Goal: Information Seeking & Learning: Learn about a topic

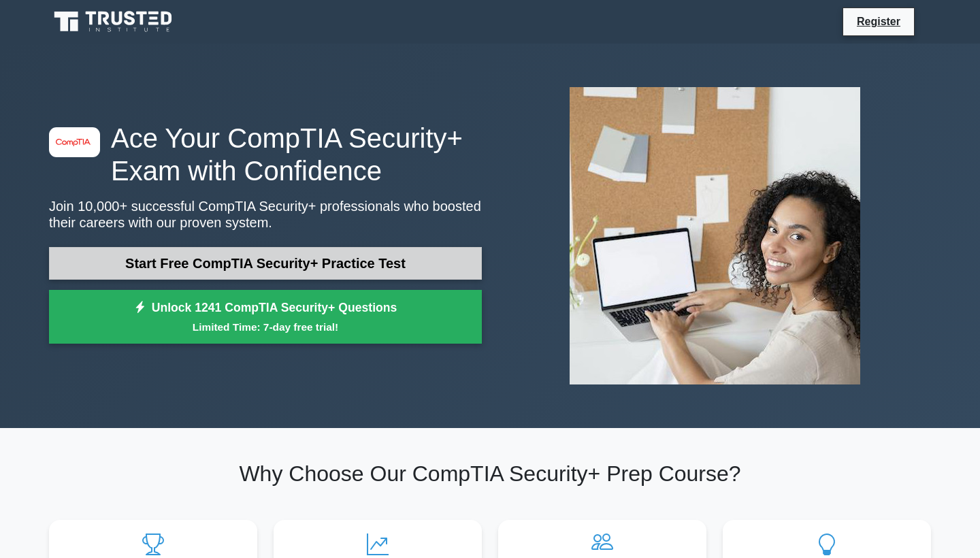
click at [337, 265] on link "Start Free CompTIA Security+ Practice Test" at bounding box center [265, 263] width 433 height 33
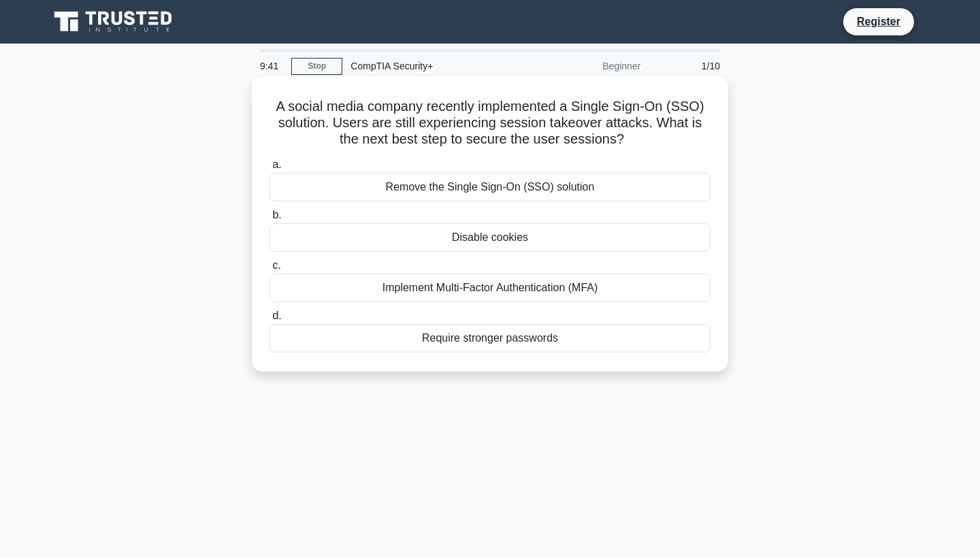
click at [476, 293] on div "Implement Multi-Factor Authentication (MFA)" at bounding box center [489, 288] width 441 height 29
click at [269, 270] on input "c. Implement Multi-Factor Authentication (MFA)" at bounding box center [269, 265] width 0 height 9
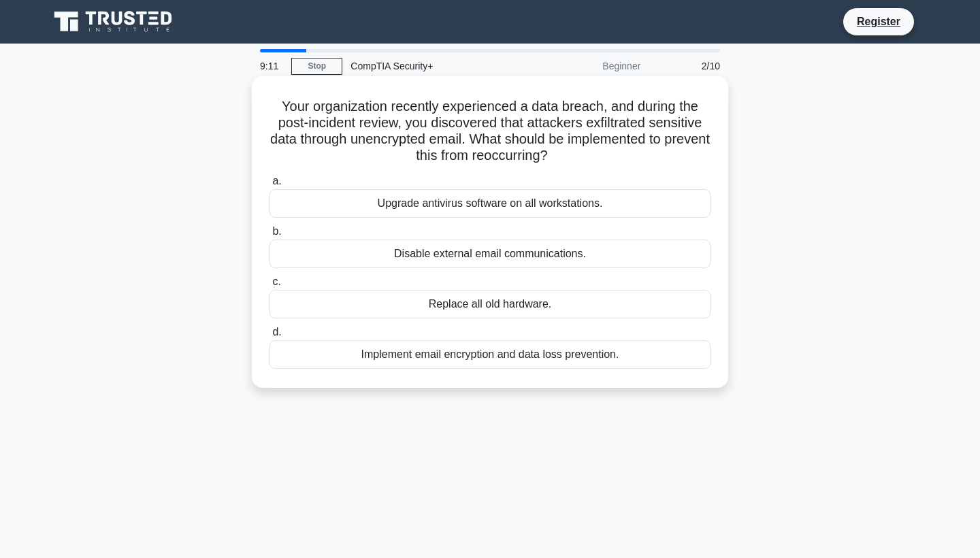
click at [468, 350] on div "Implement email encryption and data loss prevention." at bounding box center [489, 354] width 441 height 29
click at [269, 337] on input "d. Implement email encryption and data loss prevention." at bounding box center [269, 332] width 0 height 9
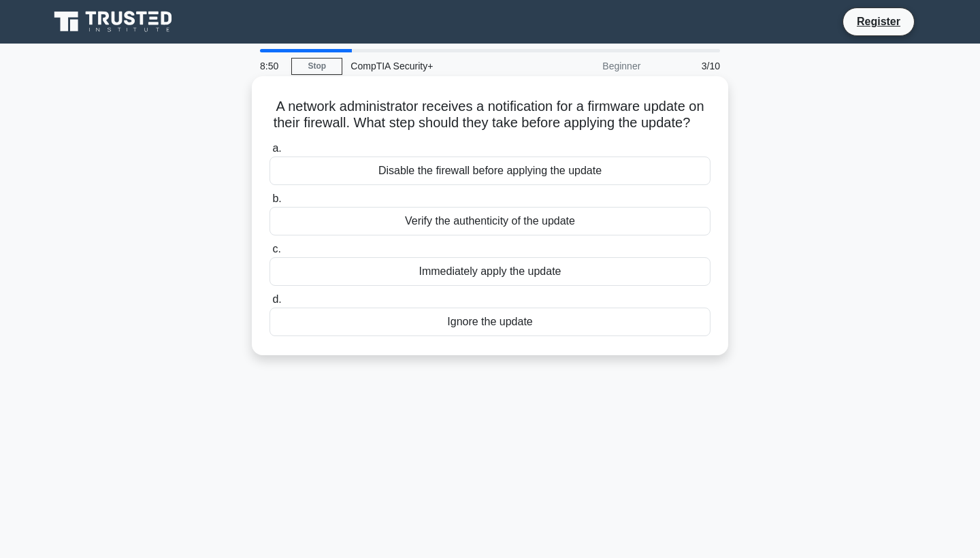
click at [451, 219] on div "Verify the authenticity of the update" at bounding box center [489, 221] width 441 height 29
click at [269, 203] on input "b. Verify the authenticity of the update" at bounding box center [269, 199] width 0 height 9
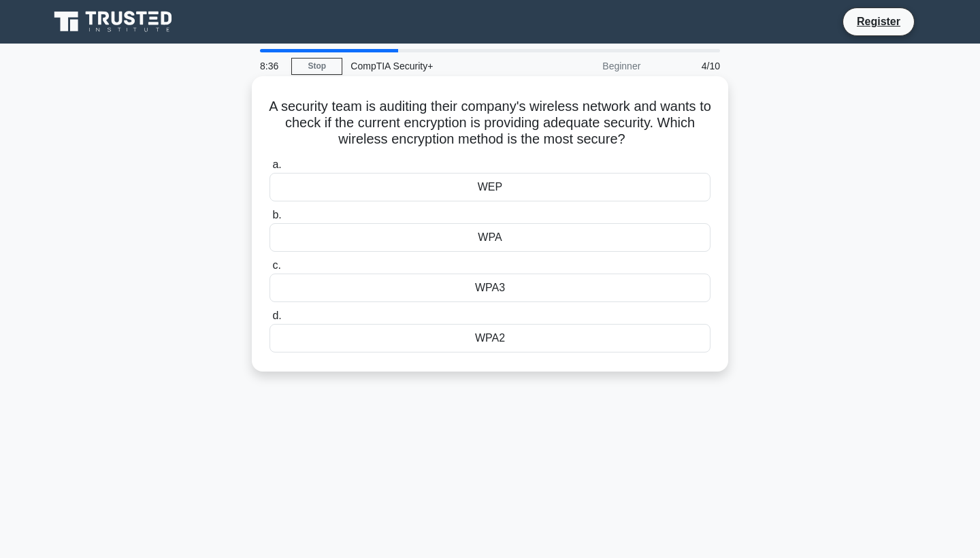
click at [498, 333] on div "WPA2" at bounding box center [489, 338] width 441 height 29
click at [269, 321] on input "d. WPA2" at bounding box center [269, 316] width 0 height 9
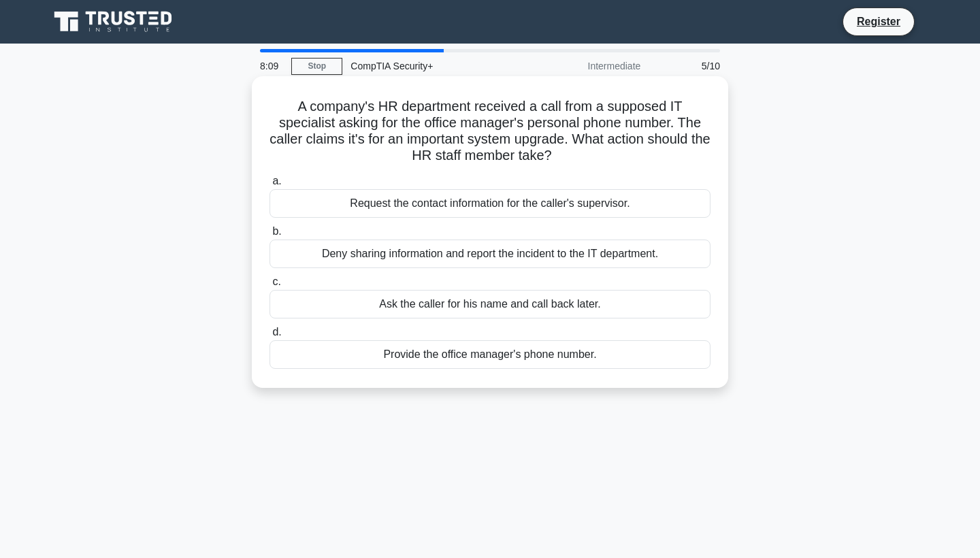
click at [506, 258] on div "Deny sharing information and report the incident to the IT department." at bounding box center [489, 254] width 441 height 29
click at [269, 236] on input "b. Deny sharing information and report the incident to the IT department." at bounding box center [269, 231] width 0 height 9
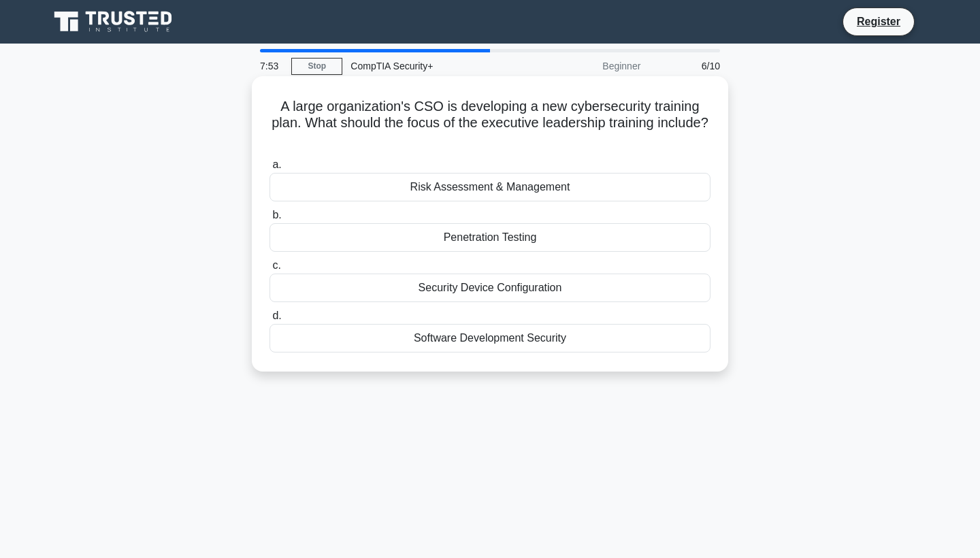
click at [504, 184] on div "Risk Assessment & Management" at bounding box center [489, 187] width 441 height 29
click at [269, 169] on input "a. Risk Assessment & Management" at bounding box center [269, 165] width 0 height 9
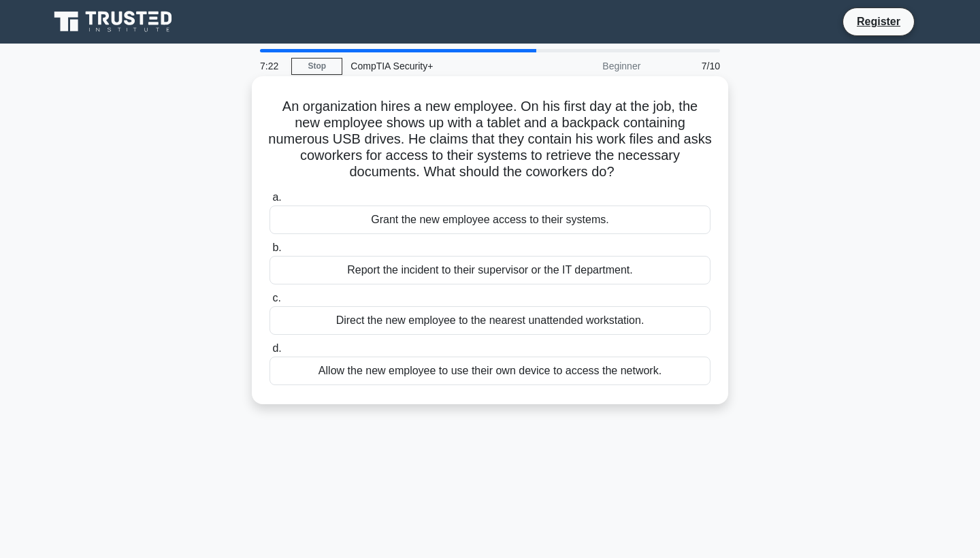
click at [440, 274] on div "Report the incident to their supervisor or the IT department." at bounding box center [489, 270] width 441 height 29
click at [269, 252] on input "b. Report the incident to their supervisor or the IT department." at bounding box center [269, 248] width 0 height 9
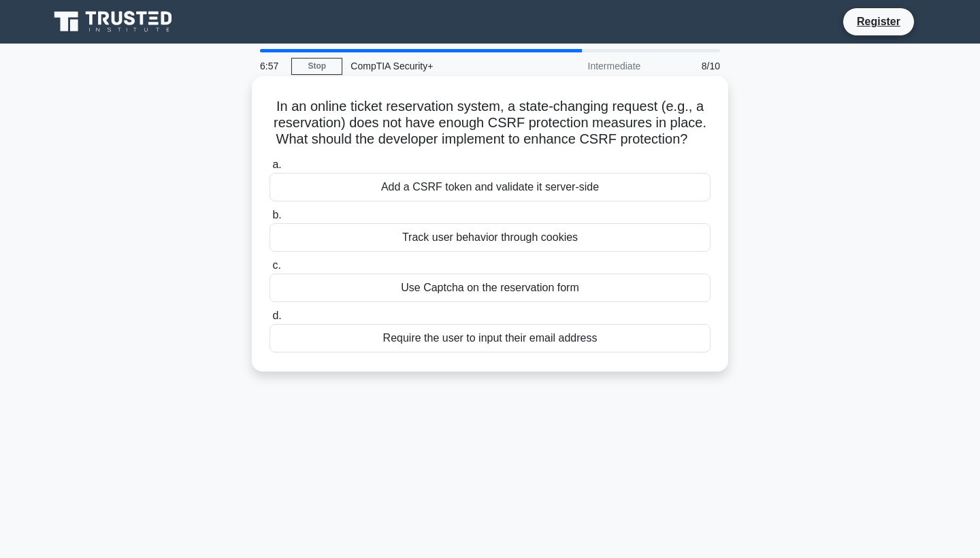
click at [473, 186] on div "Add a CSRF token and validate it server-side" at bounding box center [489, 187] width 441 height 29
click at [269, 169] on input "a. Add a CSRF token and validate it server-side" at bounding box center [269, 165] width 0 height 9
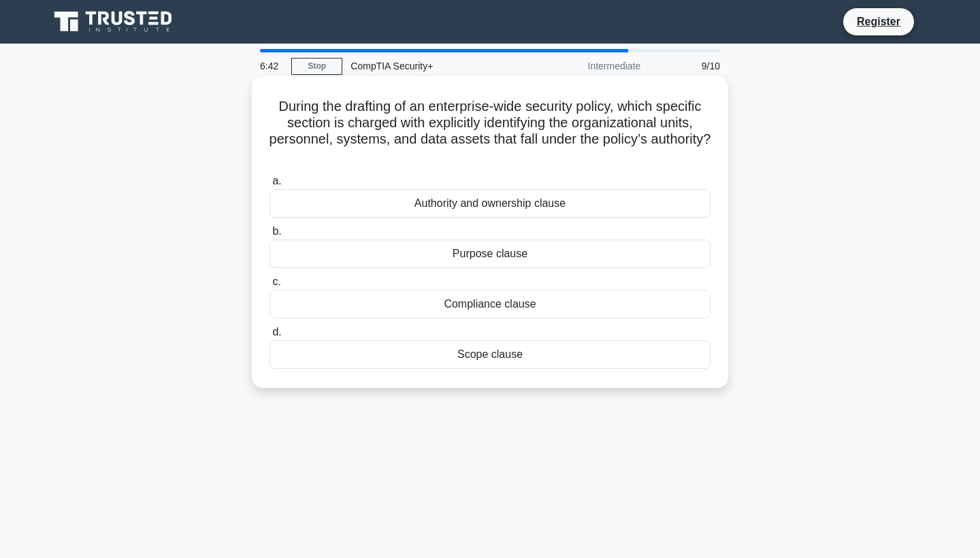
click at [486, 306] on div "Compliance clause" at bounding box center [489, 304] width 441 height 29
click at [269, 286] on input "c. Compliance clause" at bounding box center [269, 282] width 0 height 9
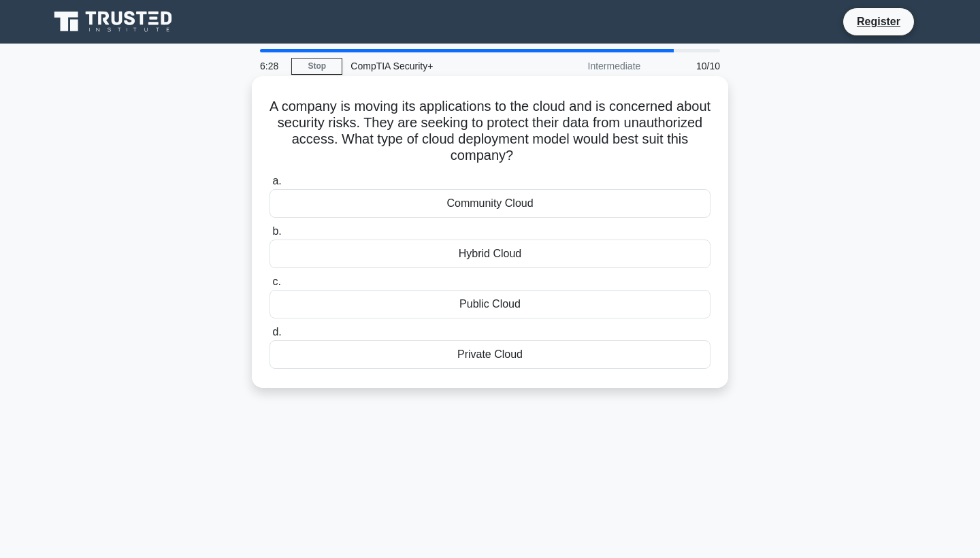
click at [495, 357] on div "Private Cloud" at bounding box center [489, 354] width 441 height 29
click at [269, 337] on input "d. Private Cloud" at bounding box center [269, 332] width 0 height 9
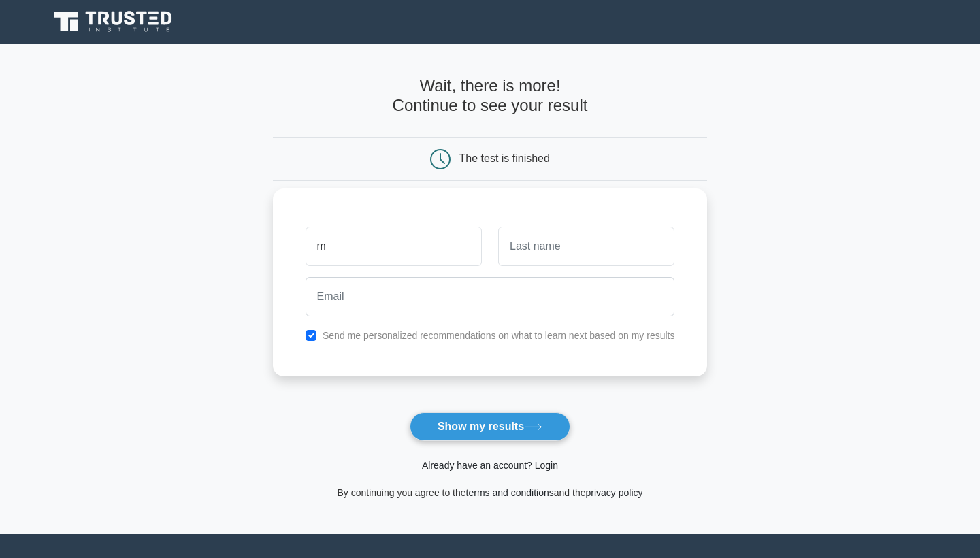
type input "m"
type input ";"
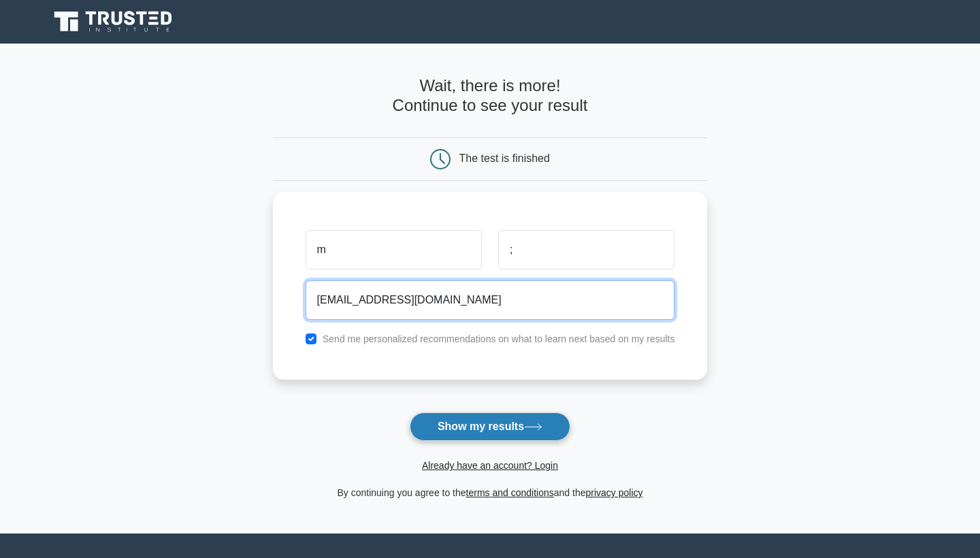
type input "hushy22@ol.com"
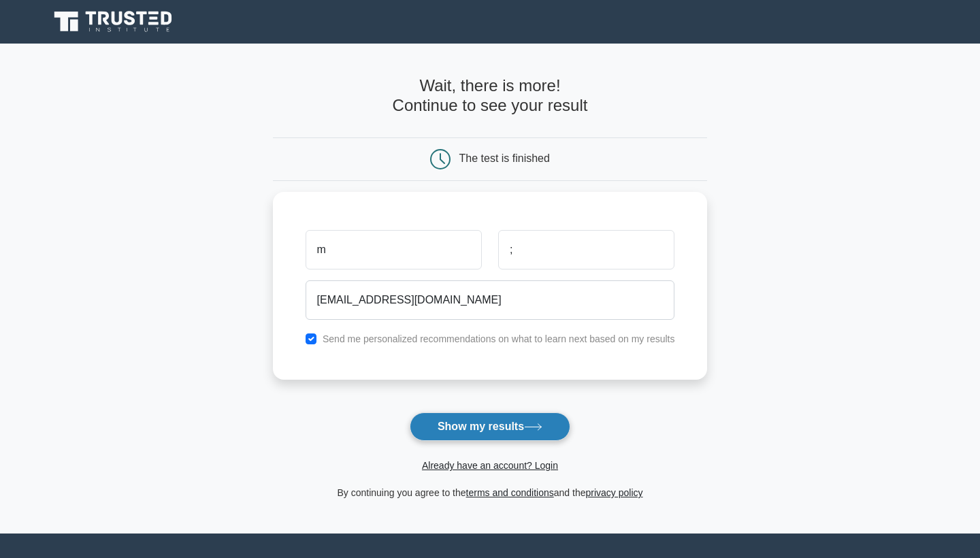
click at [505, 426] on button "Show my results" at bounding box center [490, 426] width 161 height 29
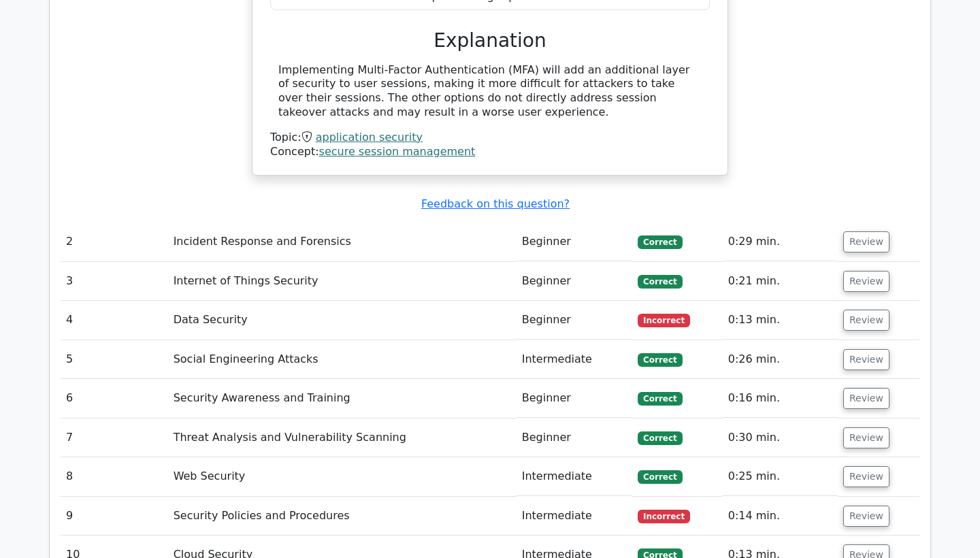
scroll to position [1543, 0]
click at [853, 310] on button "Review" at bounding box center [866, 320] width 46 height 21
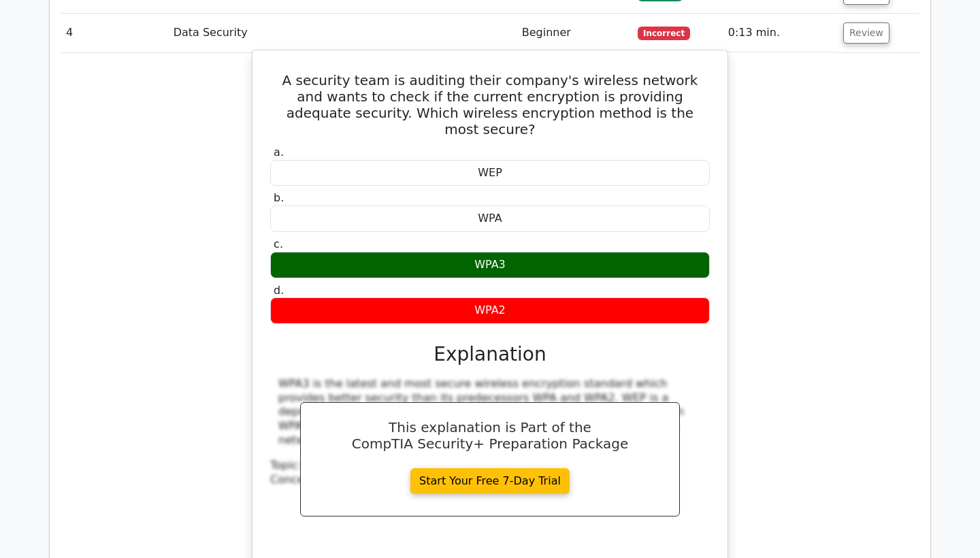
scroll to position [1831, 0]
